Goal: Task Accomplishment & Management: Manage account settings

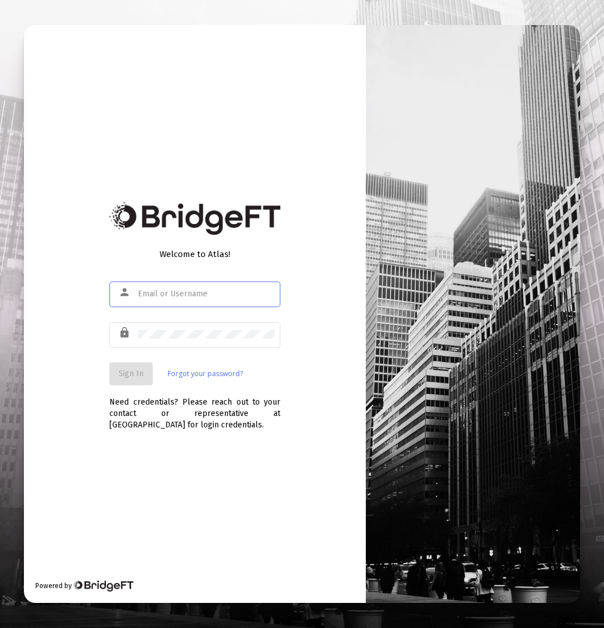
click at [185, 292] on input "text" at bounding box center [206, 293] width 137 height 9
type input "[EMAIL_ADDRESS][DOMAIN_NAME]"
click at [103, 388] on div "Welcome to Atlas! person [EMAIL_ADDRESS][DOMAIN_NAME] lock Sign In Forgot your …" at bounding box center [195, 314] width 342 height 578
click at [114, 379] on button "Sign In" at bounding box center [130, 373] width 43 height 23
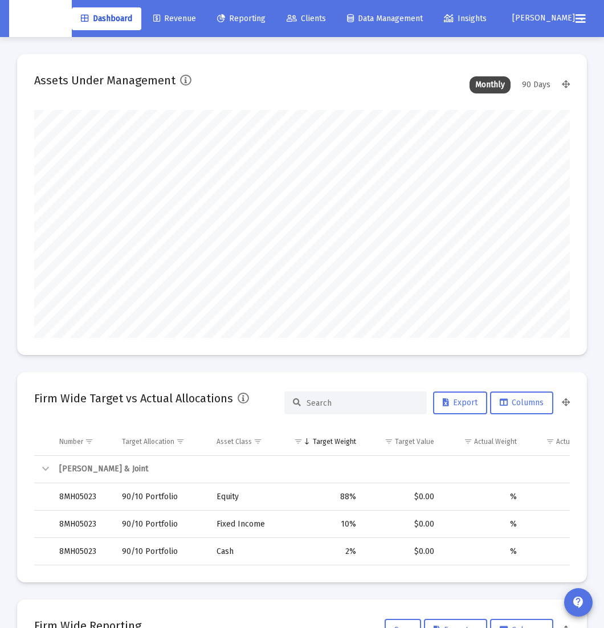
scroll to position [228, 285]
type input "[DATE]"
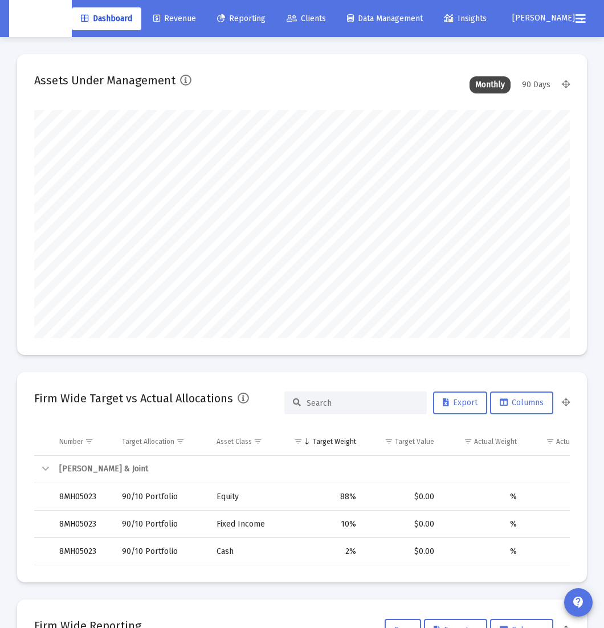
click at [575, 22] on mat-icon "arrow_drop_down" at bounding box center [582, 18] width 14 height 23
click at [548, 48] on span "Settings" at bounding box center [550, 48] width 34 height 27
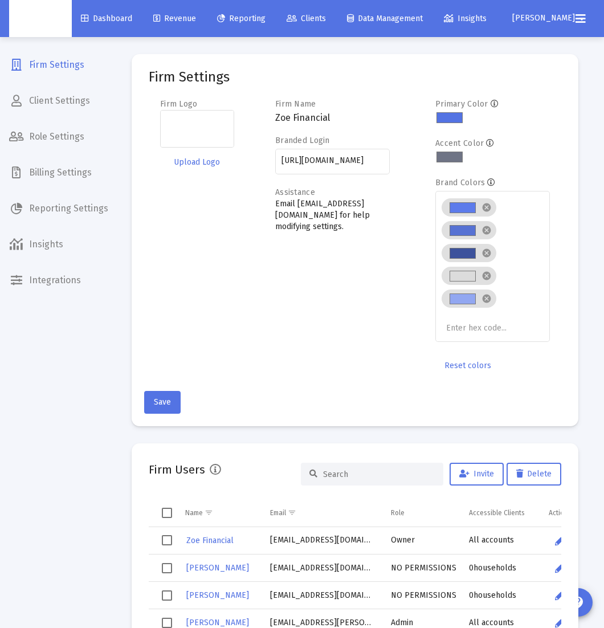
click at [64, 165] on span "Billing Settings" at bounding box center [58, 172] width 117 height 27
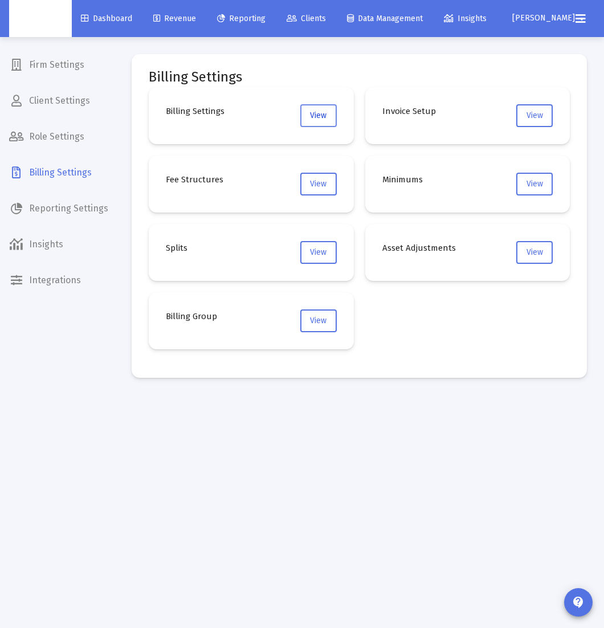
click at [315, 110] on span "View" at bounding box center [318, 115] width 17 height 10
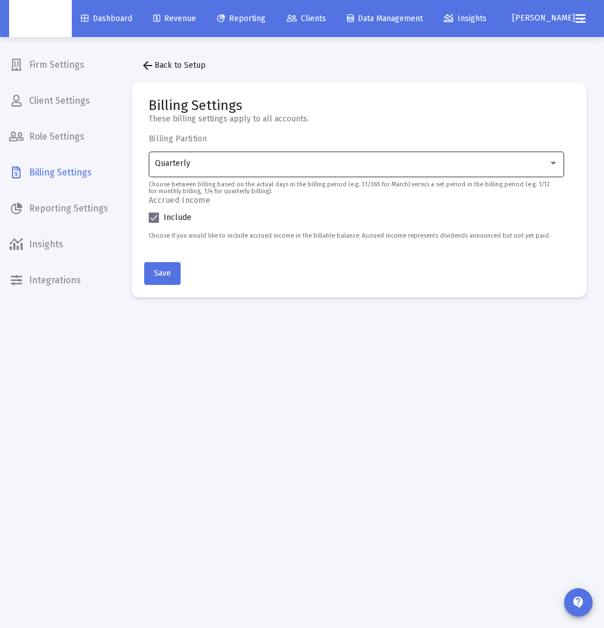
drag, startPoint x: 261, startPoint y: 142, endPoint x: 254, endPoint y: 150, distance: 11.3
click at [259, 146] on div "Billing Partition Quarterly Choose between billing based on the actual days in …" at bounding box center [359, 191] width 421 height 114
click at [252, 153] on div "Quarterly" at bounding box center [356, 163] width 403 height 28
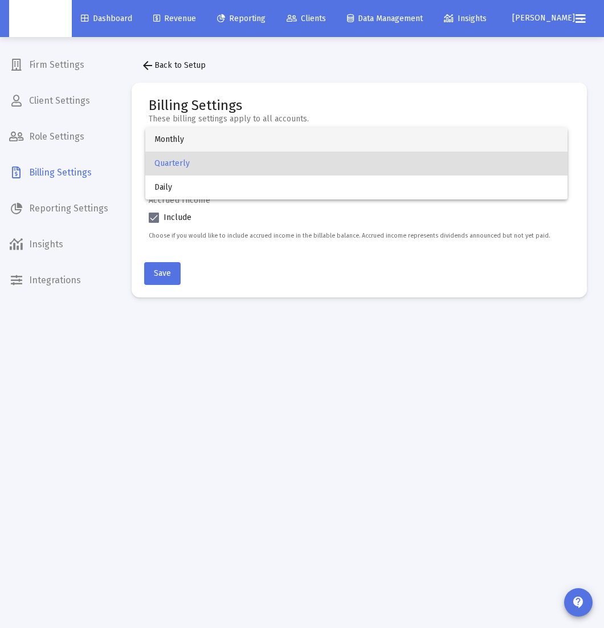
click at [226, 142] on span "Monthly" at bounding box center [355, 140] width 403 height 24
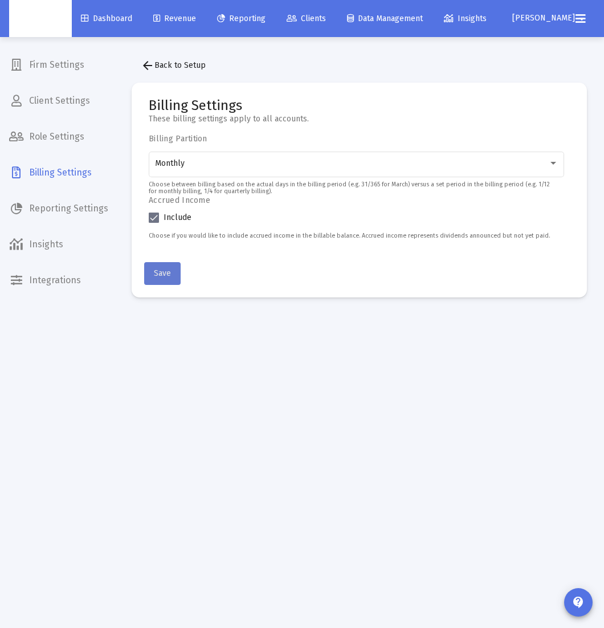
click at [167, 274] on span "Save" at bounding box center [162, 273] width 17 height 10
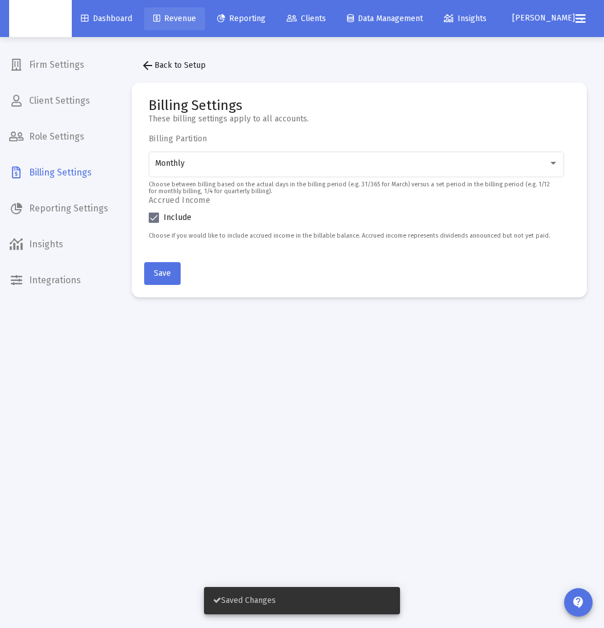
click at [181, 21] on span "Revenue" at bounding box center [174, 19] width 43 height 10
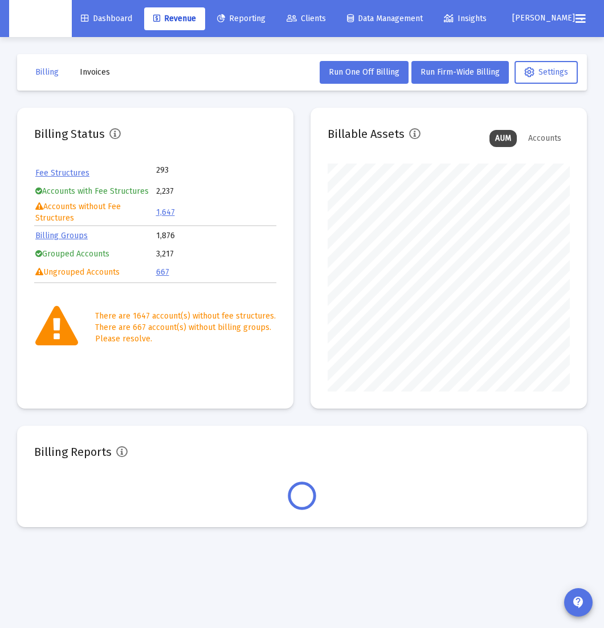
scroll to position [228, 241]
click at [357, 72] on span "Run One Off Billing" at bounding box center [364, 72] width 71 height 10
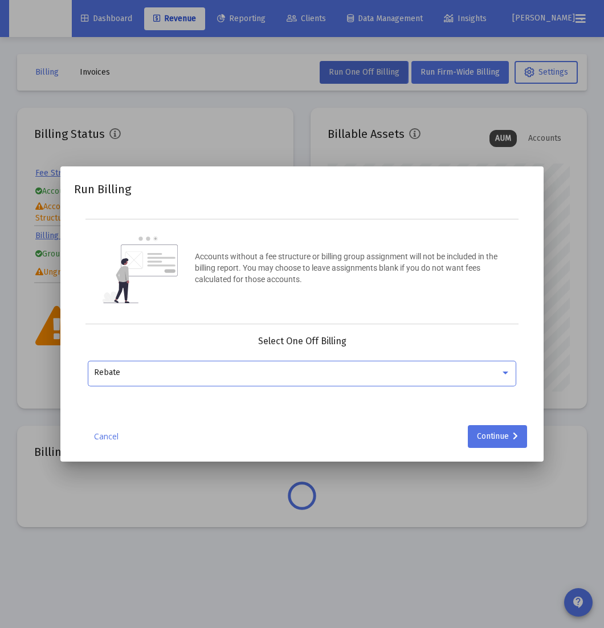
drag, startPoint x: 138, startPoint y: 434, endPoint x: 113, endPoint y: 436, distance: 25.2
click at [134, 435] on div "Cancel Continue" at bounding box center [302, 436] width 456 height 23
click at [108, 437] on link "Cancel" at bounding box center [105, 436] width 57 height 11
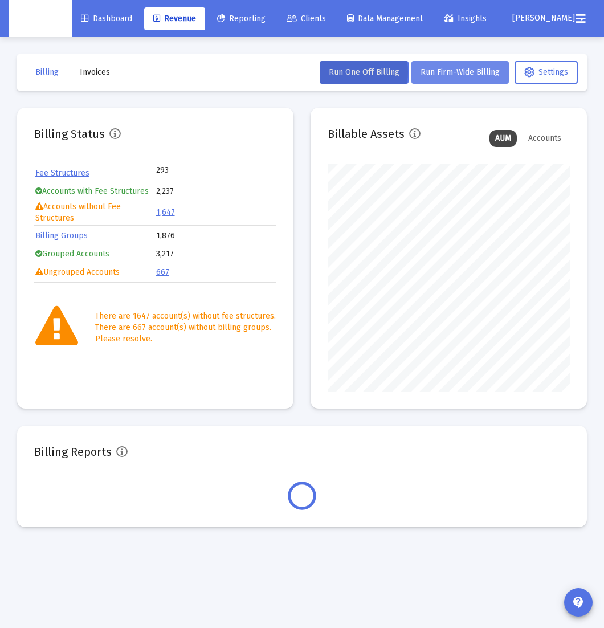
drag, startPoint x: 415, startPoint y: 102, endPoint x: 446, endPoint y: 80, distance: 38.1
click at [415, 101] on div "Billing Invoices Run One Off Billing Run Firm-Wide Billing Settings Billing Sta…" at bounding box center [302, 290] width 604 height 507
click at [449, 79] on button "Run Firm-Wide Billing" at bounding box center [459, 72] width 97 height 23
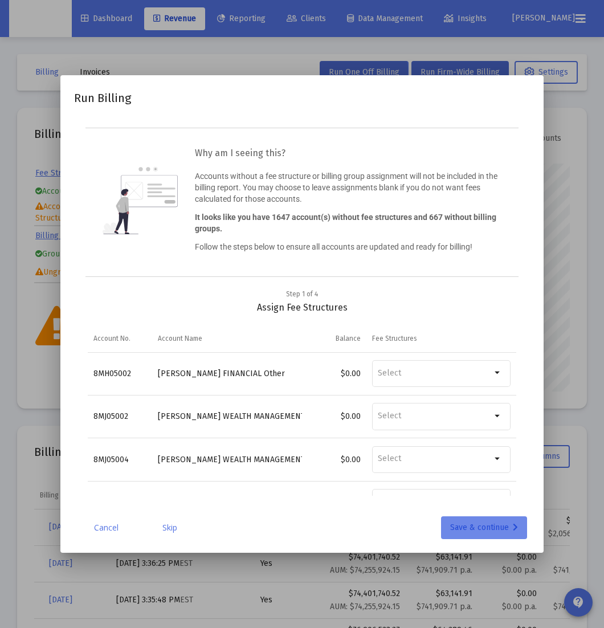
click at [461, 535] on div "Save & continue" at bounding box center [484, 527] width 68 height 23
click at [467, 528] on div "Save & continue" at bounding box center [484, 527] width 68 height 23
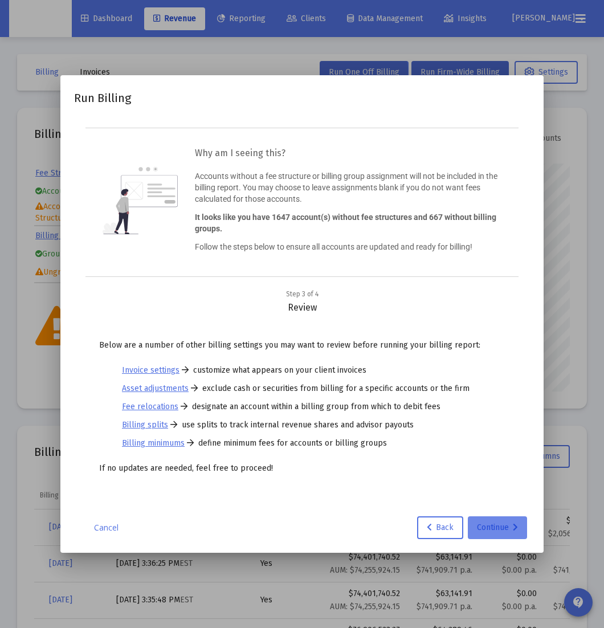
click at [478, 526] on div "Continue" at bounding box center [497, 527] width 41 height 23
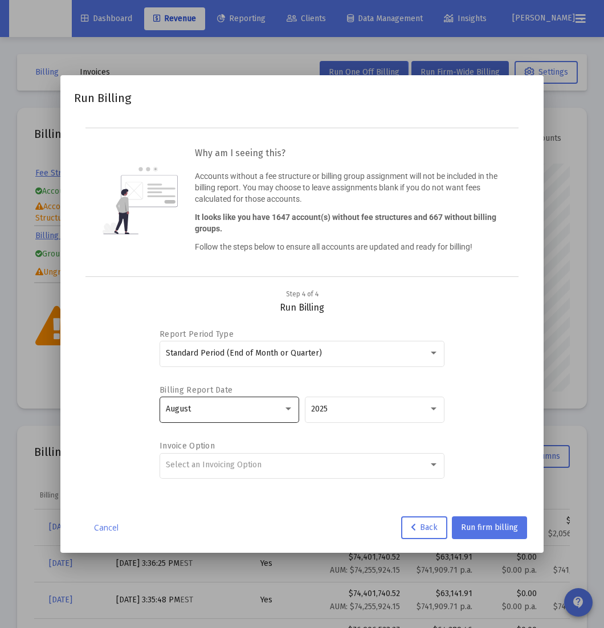
drag, startPoint x: 277, startPoint y: 424, endPoint x: 284, endPoint y: 416, distance: 10.5
click at [279, 423] on div "August" at bounding box center [229, 414] width 140 height 36
click at [284, 416] on div "August" at bounding box center [230, 409] width 128 height 28
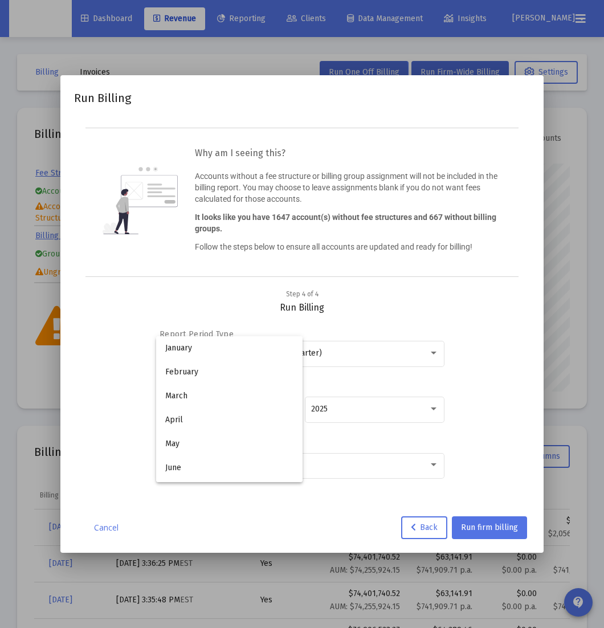
scroll to position [106, 0]
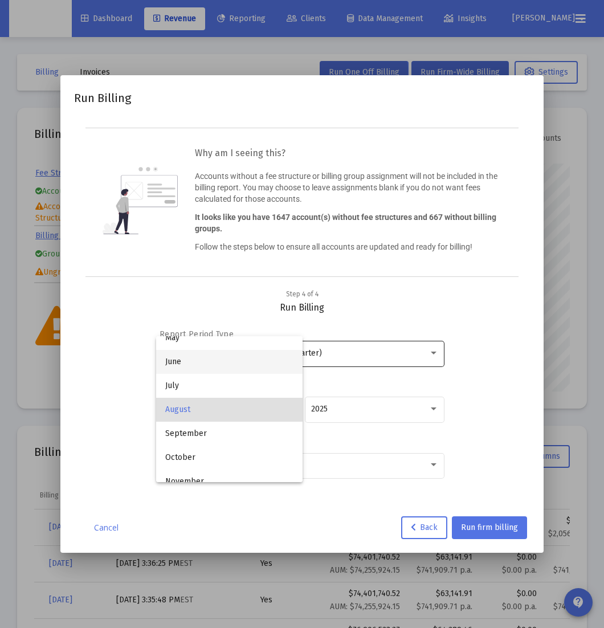
click at [259, 362] on span "June" at bounding box center [229, 362] width 128 height 24
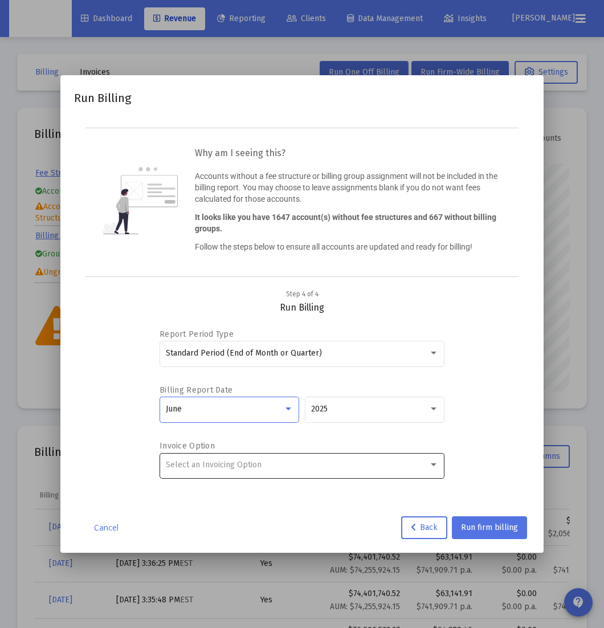
click at [296, 470] on div "Select an Invoicing Option" at bounding box center [302, 465] width 273 height 28
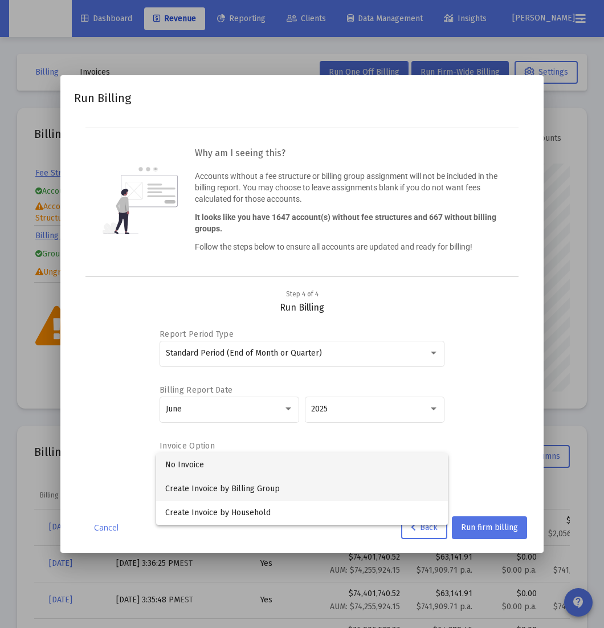
click at [285, 486] on span "Create Invoice by Billing Group" at bounding box center [301, 489] width 273 height 24
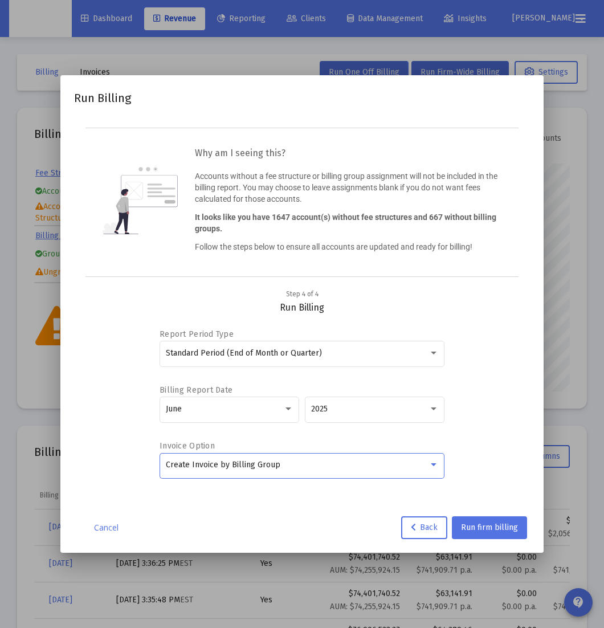
click at [497, 461] on div "Report Period Type Standard Period (End of Month or Quarter) Billing Report Dat…" at bounding box center [302, 404] width 428 height 182
click at [493, 527] on span "Run firm billing" at bounding box center [489, 527] width 57 height 10
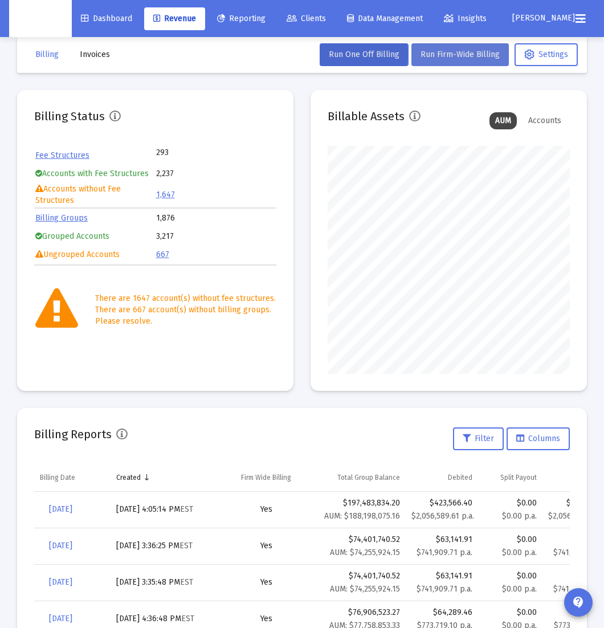
scroll to position [18, 0]
click at [235, 443] on div "Billing Reports Filter Columns" at bounding box center [301, 437] width 535 height 27
click at [272, 432] on div "Billing Reports Filter Columns" at bounding box center [301, 437] width 535 height 27
click at [268, 431] on div "Billing Reports Filter Columns" at bounding box center [301, 437] width 535 height 27
drag, startPoint x: 268, startPoint y: 431, endPoint x: 299, endPoint y: 436, distance: 31.1
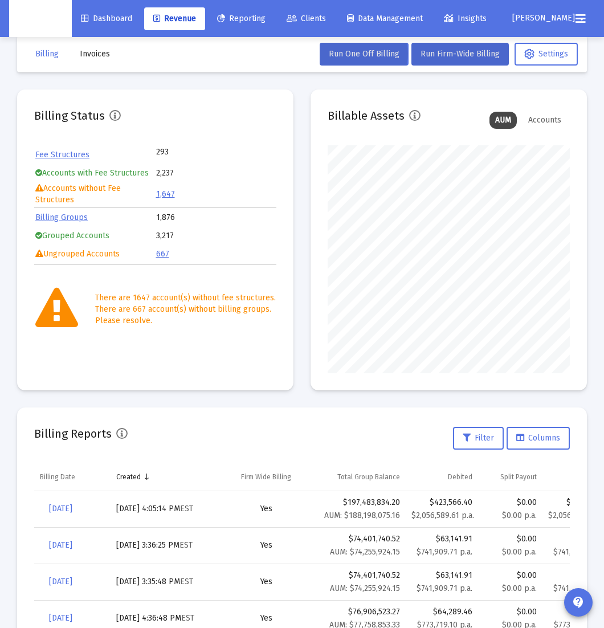
click at [299, 436] on div "Billing Reports Filter Columns" at bounding box center [301, 437] width 535 height 27
drag, startPoint x: 298, startPoint y: 435, endPoint x: 111, endPoint y: 437, distance: 186.8
click at [111, 437] on div "Billing Reports Filter Columns" at bounding box center [301, 437] width 535 height 27
drag, startPoint x: 226, startPoint y: 436, endPoint x: 288, endPoint y: 434, distance: 62.1
click at [285, 435] on div "Billing Reports Filter Columns" at bounding box center [301, 437] width 535 height 27
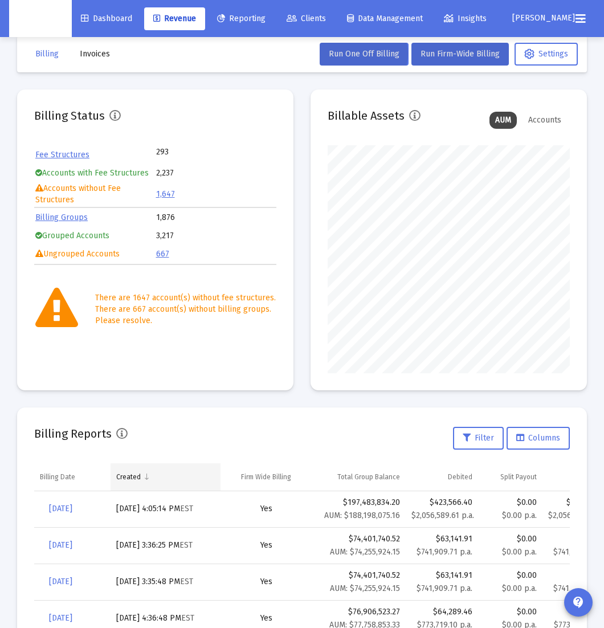
drag, startPoint x: 288, startPoint y: 435, endPoint x: 207, endPoint y: 482, distance: 94.2
click at [212, 482] on mat-card "Billing Reports Filter Columns Billing Date Created Firm Wide Billing Total Gro…" at bounding box center [302, 564] width 570 height 315
click at [232, 439] on div "Billing Reports Filter Columns" at bounding box center [301, 437] width 535 height 27
click at [245, 427] on div "Billing Reports Filter Columns" at bounding box center [301, 437] width 535 height 27
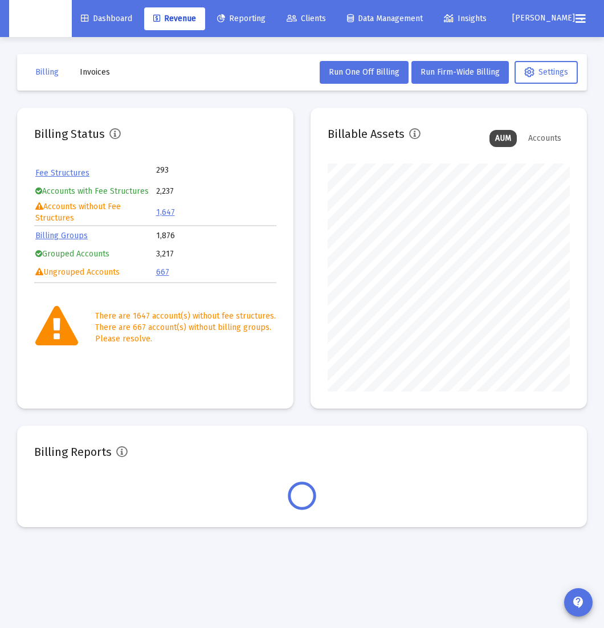
scroll to position [228, 241]
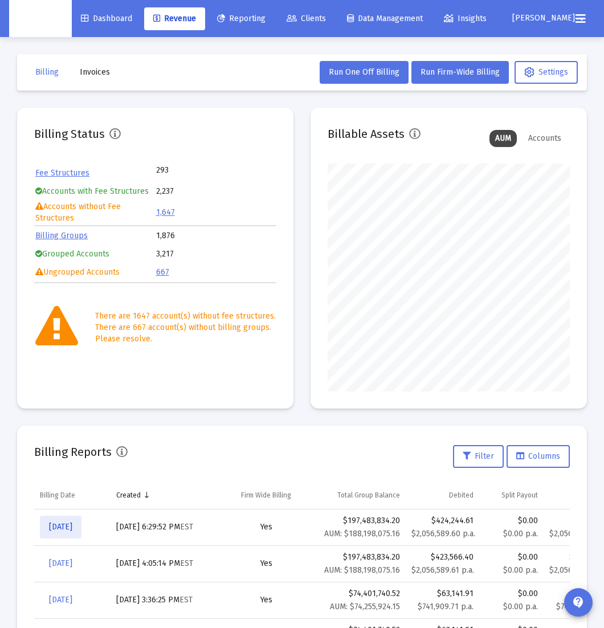
click at [72, 530] on span "[DATE]" at bounding box center [60, 527] width 23 height 10
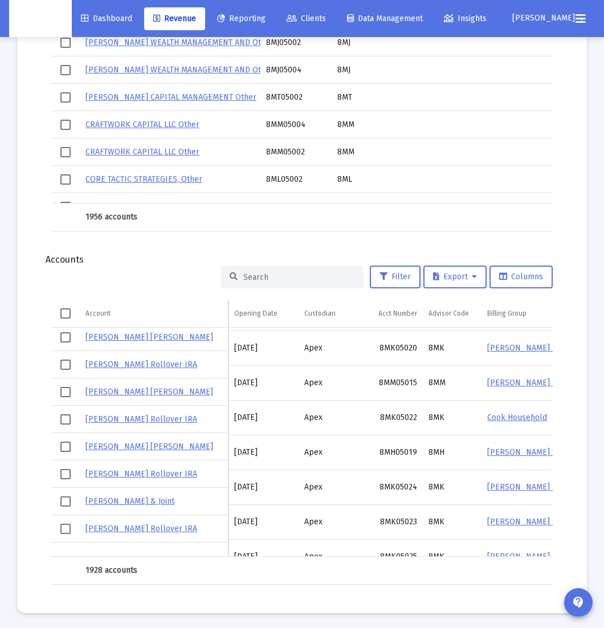
scroll to position [348, 0]
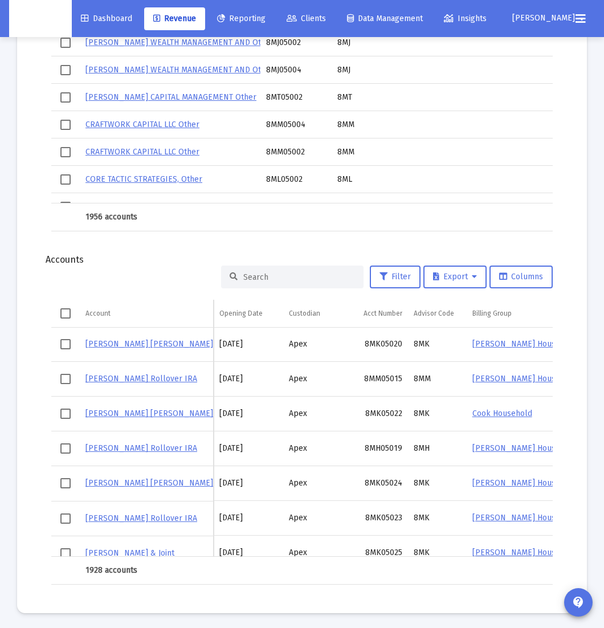
click at [469, 281] on button "Export" at bounding box center [454, 276] width 63 height 23
click at [470, 303] on button "Export All Rows" at bounding box center [459, 303] width 77 height 27
click at [156, 256] on div "Accounts" at bounding box center [302, 259] width 513 height 11
